Goal: Use online tool/utility: Utilize a website feature to perform a specific function

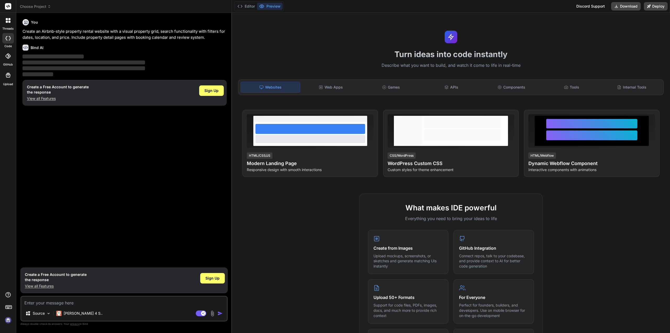
type textarea "x"
click at [60, 36] on p "Create an Airbnb-style property rental website with a visual property grid, sea…" at bounding box center [125, 35] width 204 height 12
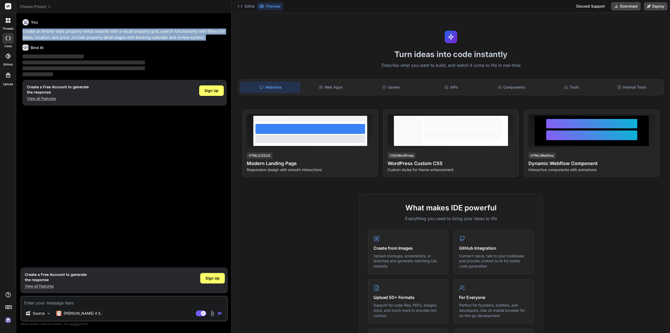
click at [60, 36] on p "Create an Airbnb-style property rental website with a visual property grid, sea…" at bounding box center [125, 35] width 204 height 12
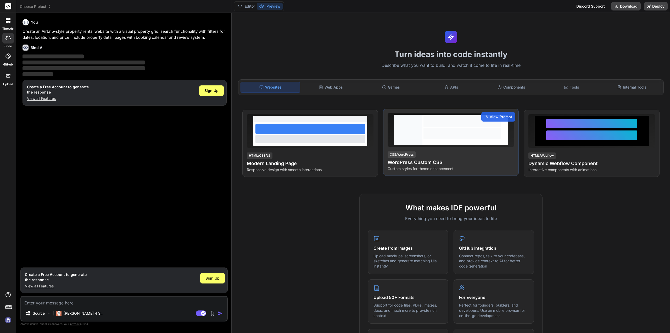
click at [417, 163] on h4 "WordPress Custom CSS" at bounding box center [451, 162] width 127 height 7
click at [494, 116] on span "View Prompt" at bounding box center [501, 116] width 23 height 5
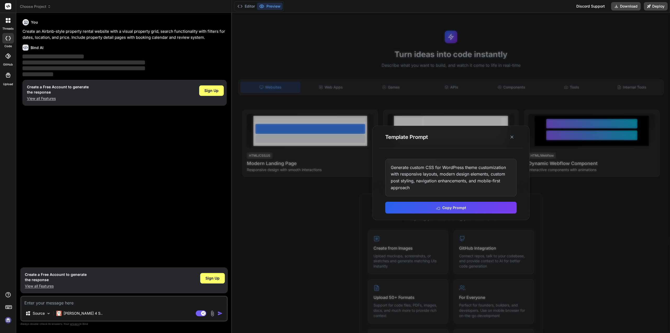
click at [339, 204] on div at bounding box center [451, 173] width 438 height 320
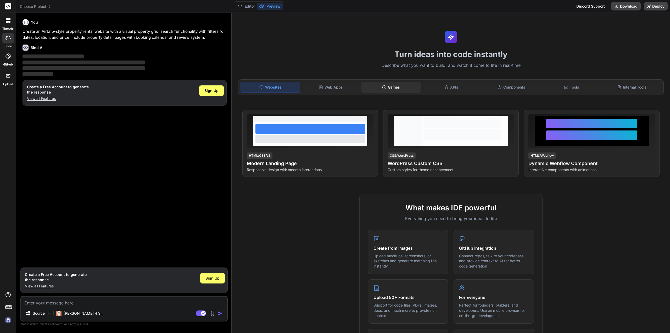
click at [404, 90] on div "Games" at bounding box center [390, 87] width 59 height 11
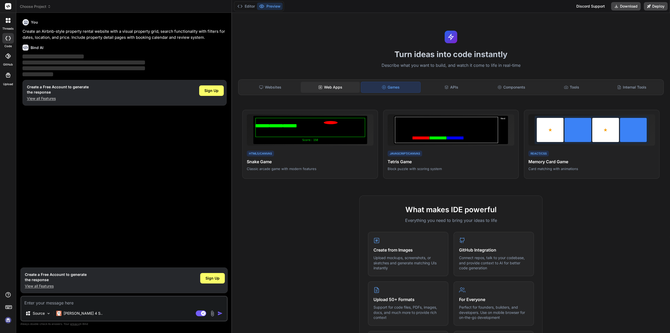
click at [329, 85] on div "Web Apps" at bounding box center [330, 87] width 59 height 11
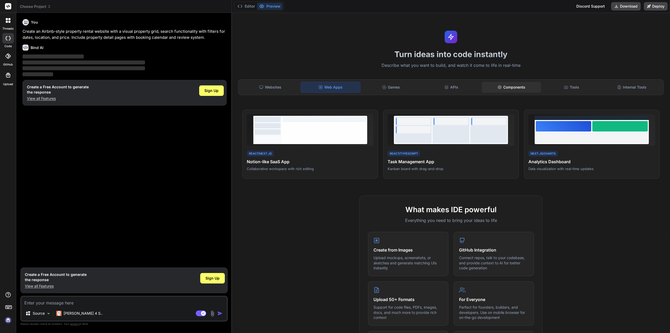
click at [522, 91] on div "Components" at bounding box center [511, 87] width 59 height 11
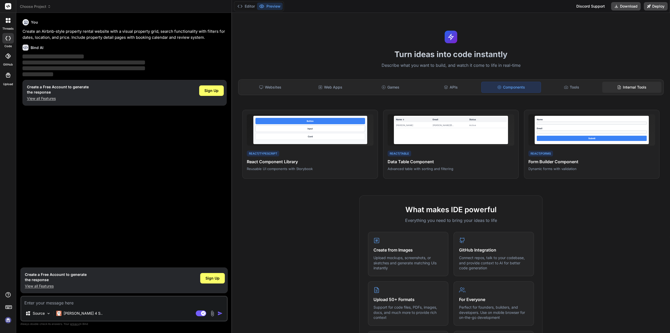
click at [634, 89] on div "Internal Tools" at bounding box center [631, 87] width 59 height 11
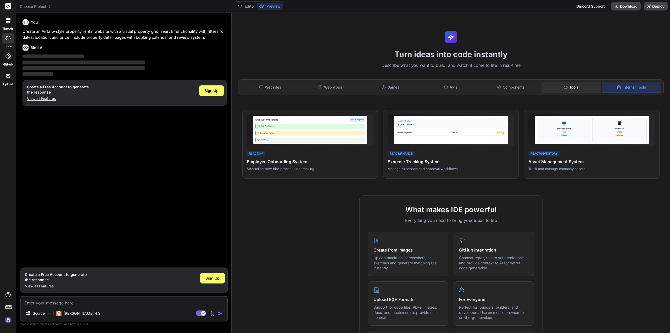
click at [574, 87] on div "Tools" at bounding box center [570, 87] width 59 height 11
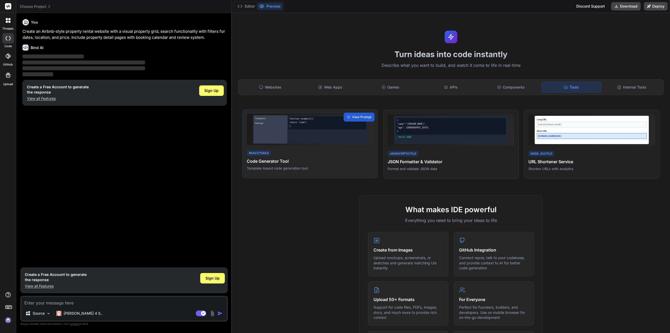
click at [333, 136] on div "function example() { return "code"; }" at bounding box center [327, 129] width 80 height 28
click at [353, 119] on div "View Prompt" at bounding box center [359, 117] width 31 height 9
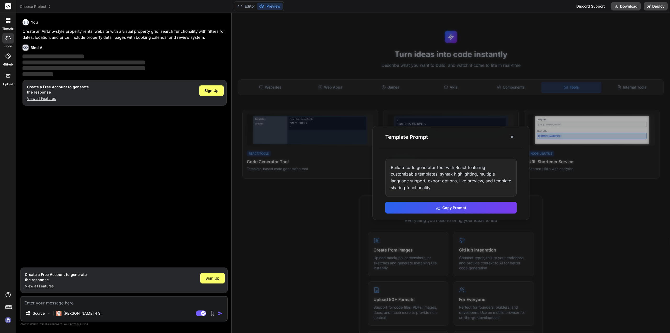
click at [282, 182] on div at bounding box center [451, 173] width 438 height 320
